Goal: Information Seeking & Learning: Learn about a topic

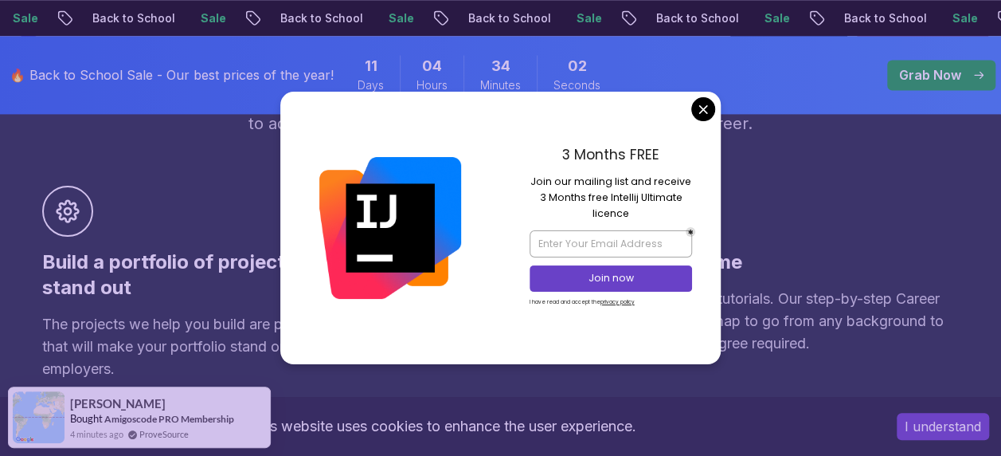
scroll to position [1083, 0]
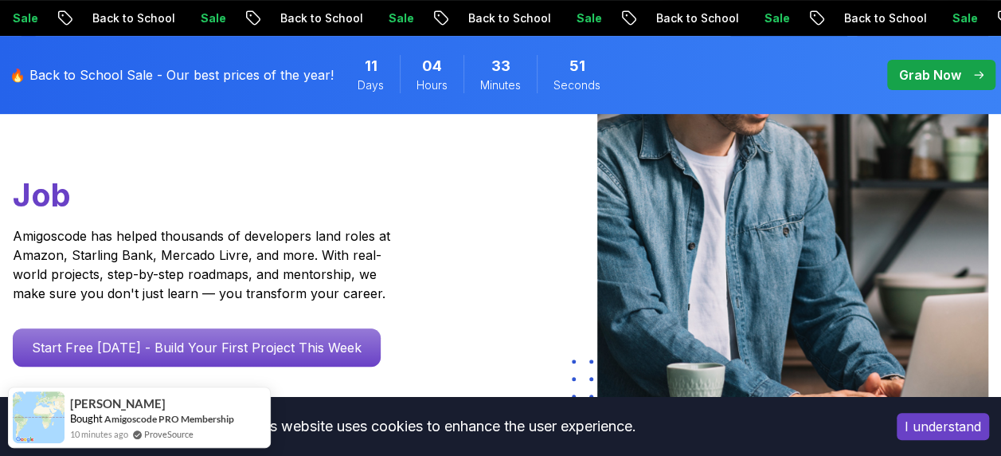
scroll to position [0, 0]
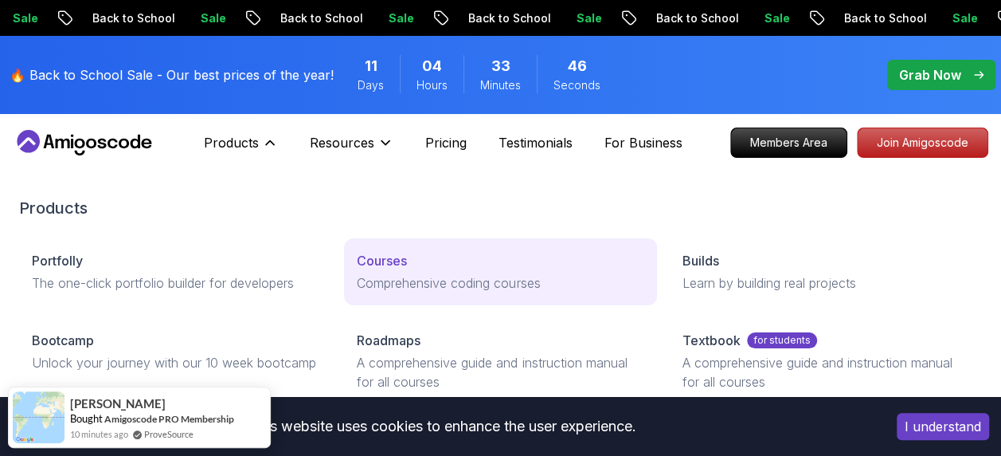
click at [384, 256] on p "Courses" at bounding box center [382, 260] width 50 height 19
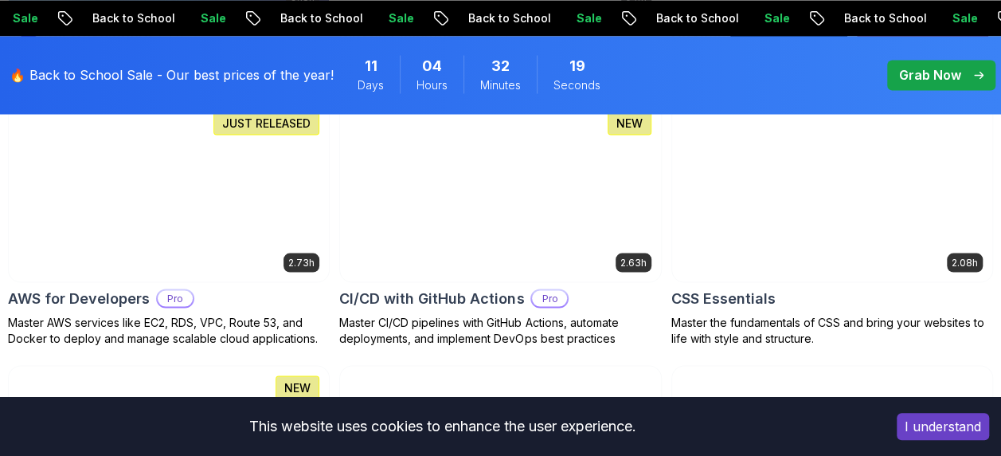
scroll to position [1313, 0]
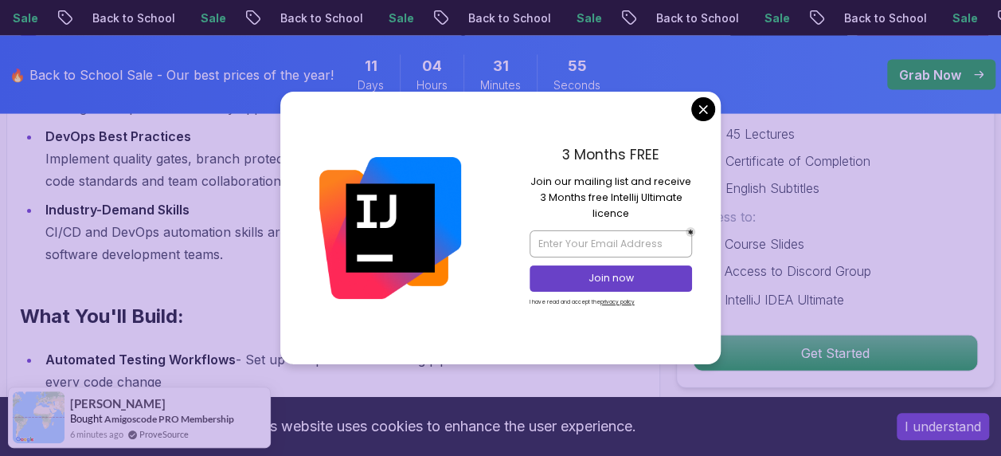
scroll to position [1630, 0]
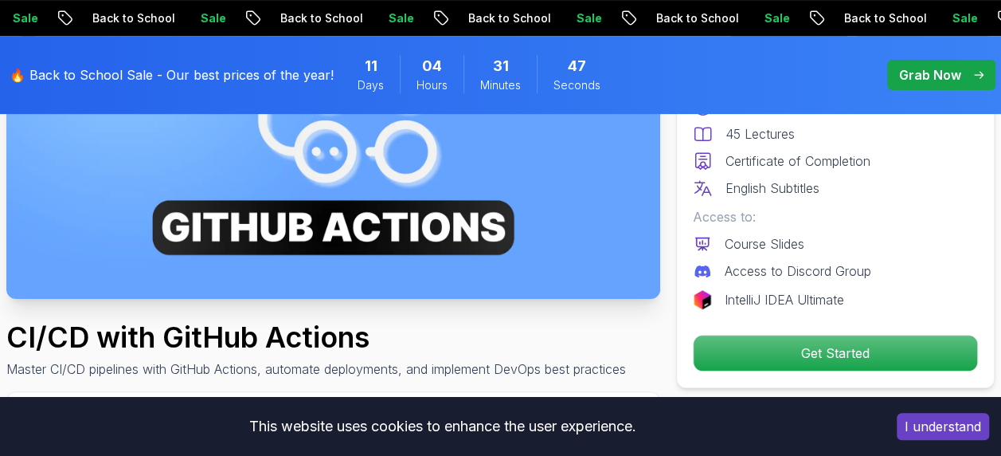
scroll to position [0, 0]
